Goal: Task Accomplishment & Management: Use online tool/utility

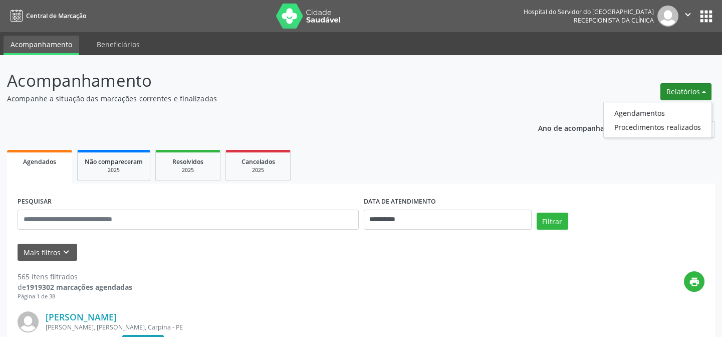
click at [676, 89] on button "Relatórios" at bounding box center [685, 91] width 51 height 17
click at [671, 90] on button "Relatórios" at bounding box center [685, 91] width 51 height 17
click at [646, 112] on link "Agendamentos" at bounding box center [657, 113] width 108 height 14
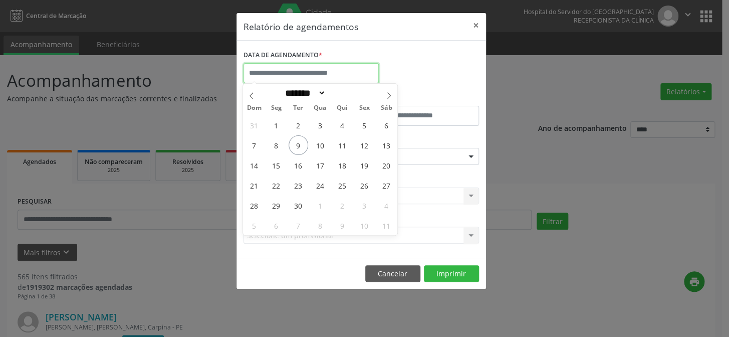
click at [322, 74] on input "text" at bounding box center [310, 73] width 135 height 20
click at [299, 145] on span "9" at bounding box center [298, 145] width 20 height 20
type input "**********"
click at [299, 145] on span "9" at bounding box center [298, 145] width 20 height 20
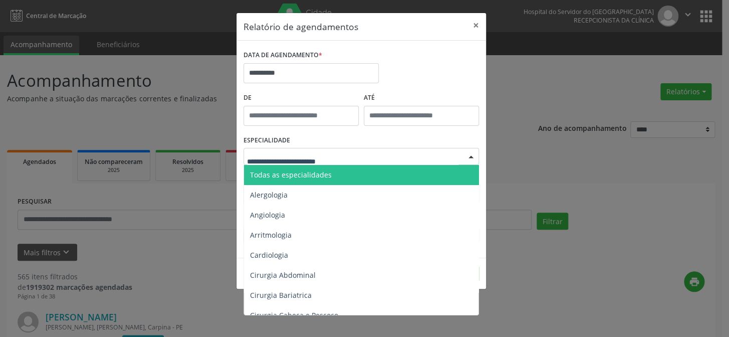
type input "*"
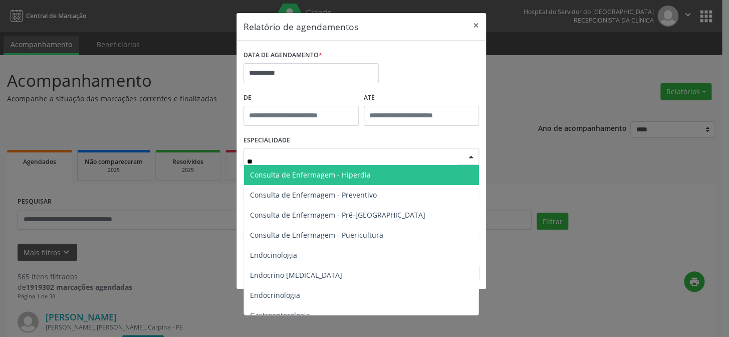
type input "***"
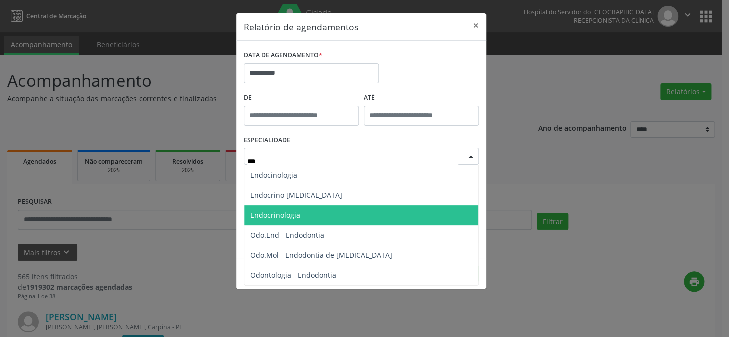
click at [277, 210] on span "Endocrinologia" at bounding box center [275, 215] width 50 height 10
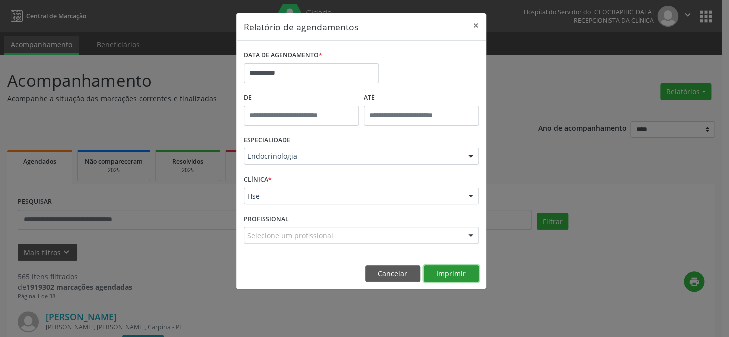
click at [435, 269] on button "Imprimir" at bounding box center [451, 273] width 55 height 17
